Goal: Browse casually

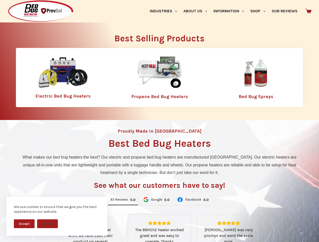
click at [159, 121] on div "Proudly Made in [GEOGRAPHIC_DATA] Best Bed Bug Heaters What makes our bed bug h…" at bounding box center [159, 215] width 319 height 190
click at [24, 224] on button "Accept" at bounding box center [24, 224] width 21 height 9
click at [47, 224] on button "Decline" at bounding box center [47, 224] width 21 height 9
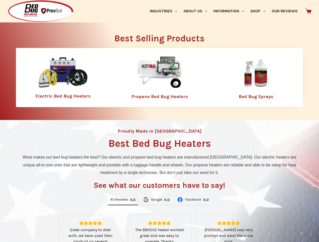
click at [165, 11] on link "Industries" at bounding box center [163, 11] width 34 height 22
click at [197, 11] on link "About Us" at bounding box center [195, 11] width 30 height 22
click at [231, 11] on link "Information" at bounding box center [228, 11] width 37 height 22
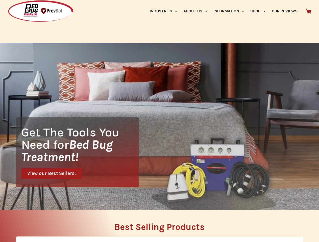
click at [260, 11] on link "Shop" at bounding box center [257, 11] width 21 height 22
click at [123, 200] on div "Get The Tools You Need for Bed Bug Treatment! View our Best Sellers!" at bounding box center [159, 126] width 319 height 167
click at [156, 200] on div "Get The Tools You Need for Bed Bug Treatment! View our Best Sellers!" at bounding box center [159, 126] width 319 height 167
